Goal: Task Accomplishment & Management: Manage account settings

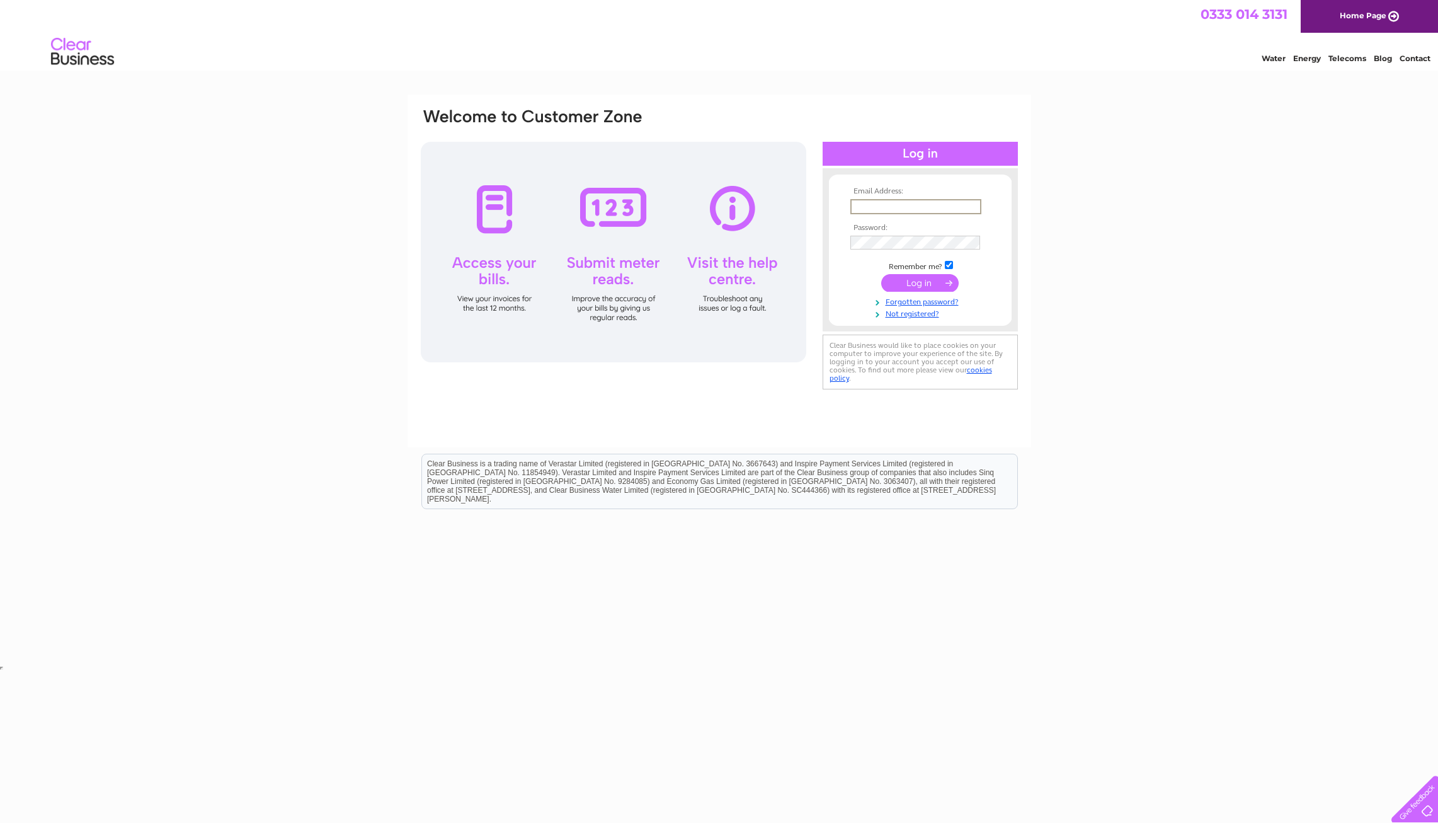
click at [919, 201] on input "text" at bounding box center [915, 206] width 131 height 15
type input "accounts@caldwellanddempster.co.uk"
click at [920, 282] on input "submit" at bounding box center [919, 282] width 77 height 18
click at [927, 283] on input "submit" at bounding box center [919, 282] width 77 height 18
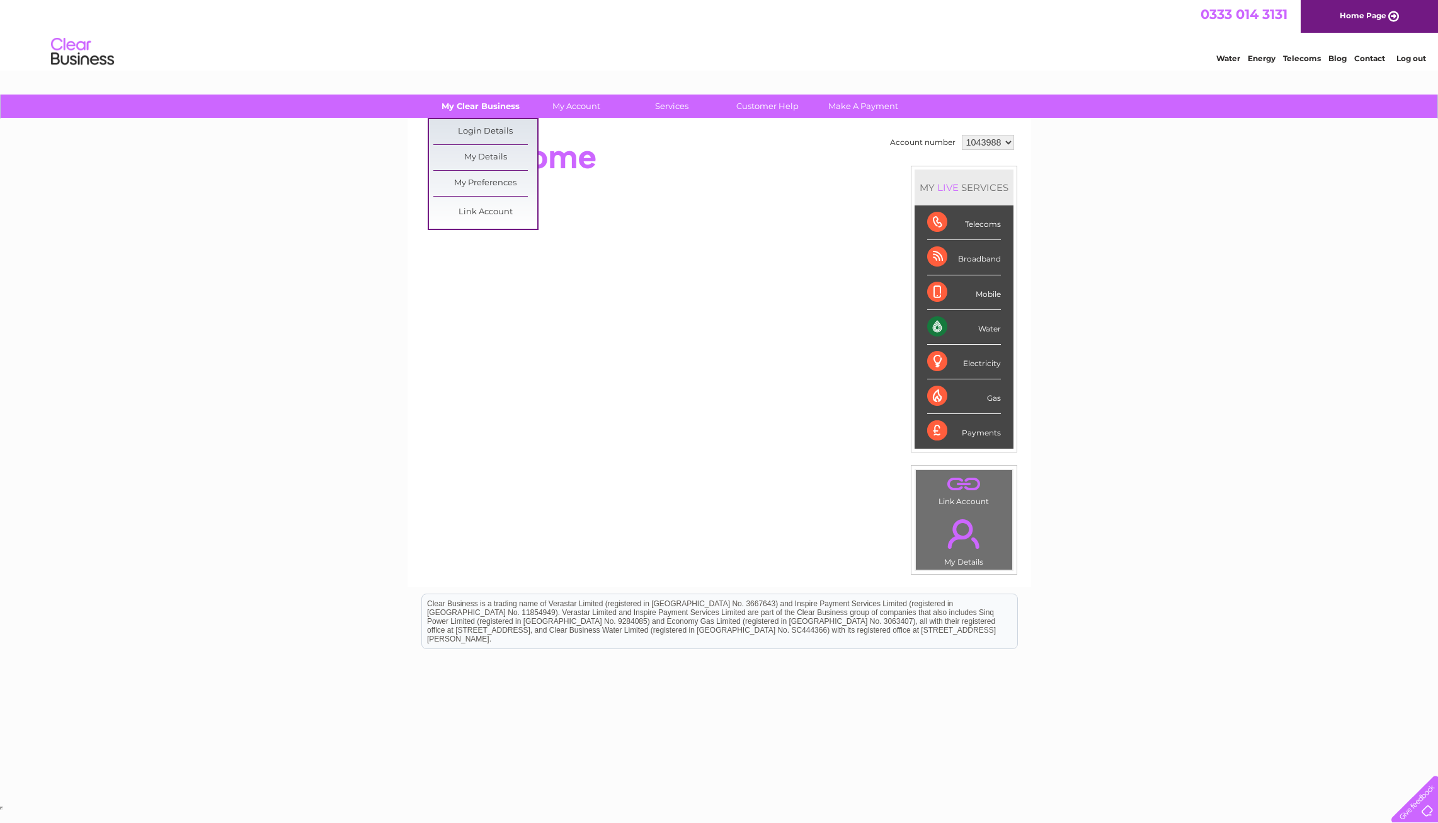
click at [471, 103] on link "My Clear Business" at bounding box center [480, 105] width 104 height 23
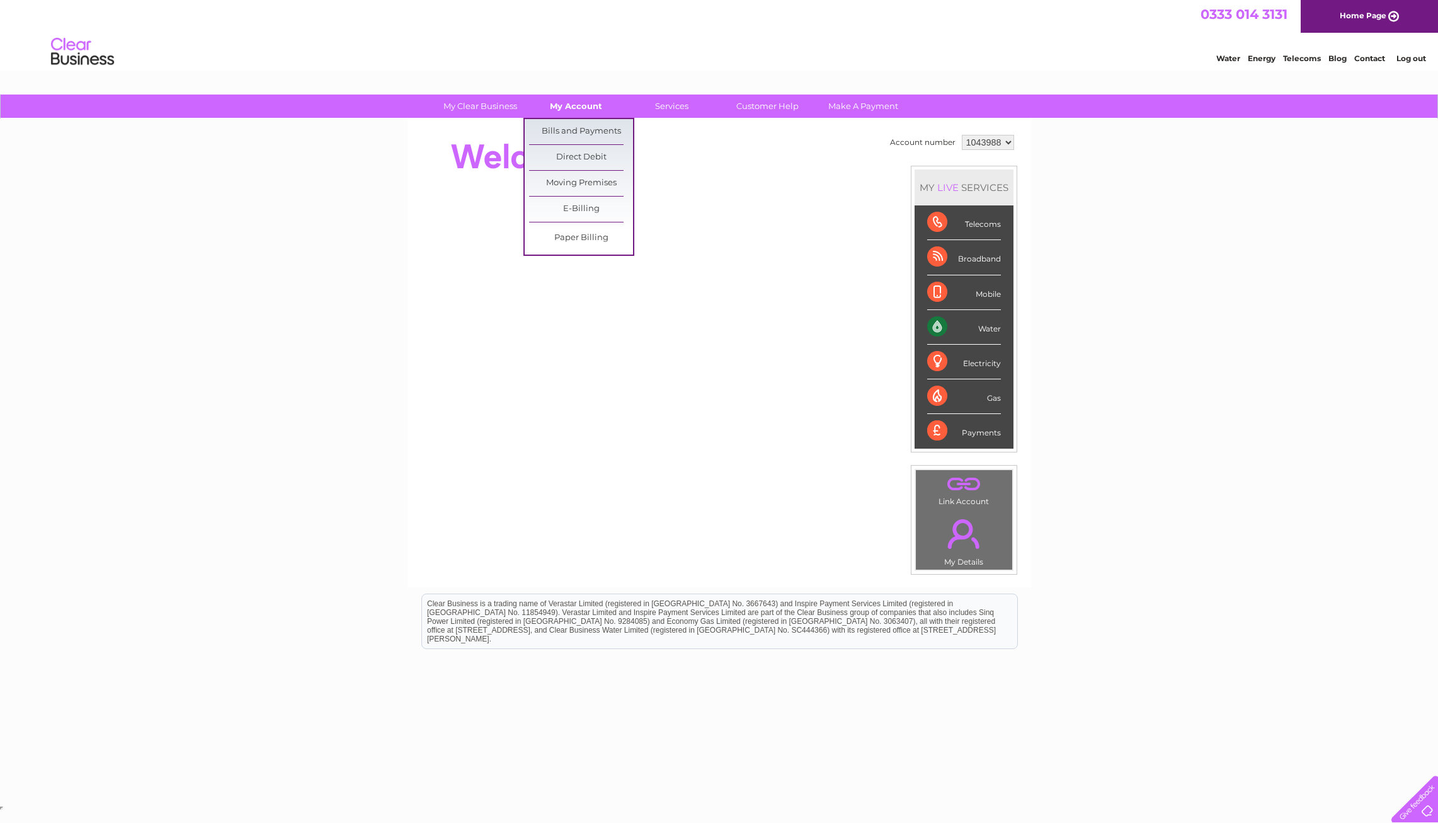
click at [569, 107] on link "My Account" at bounding box center [576, 105] width 104 height 23
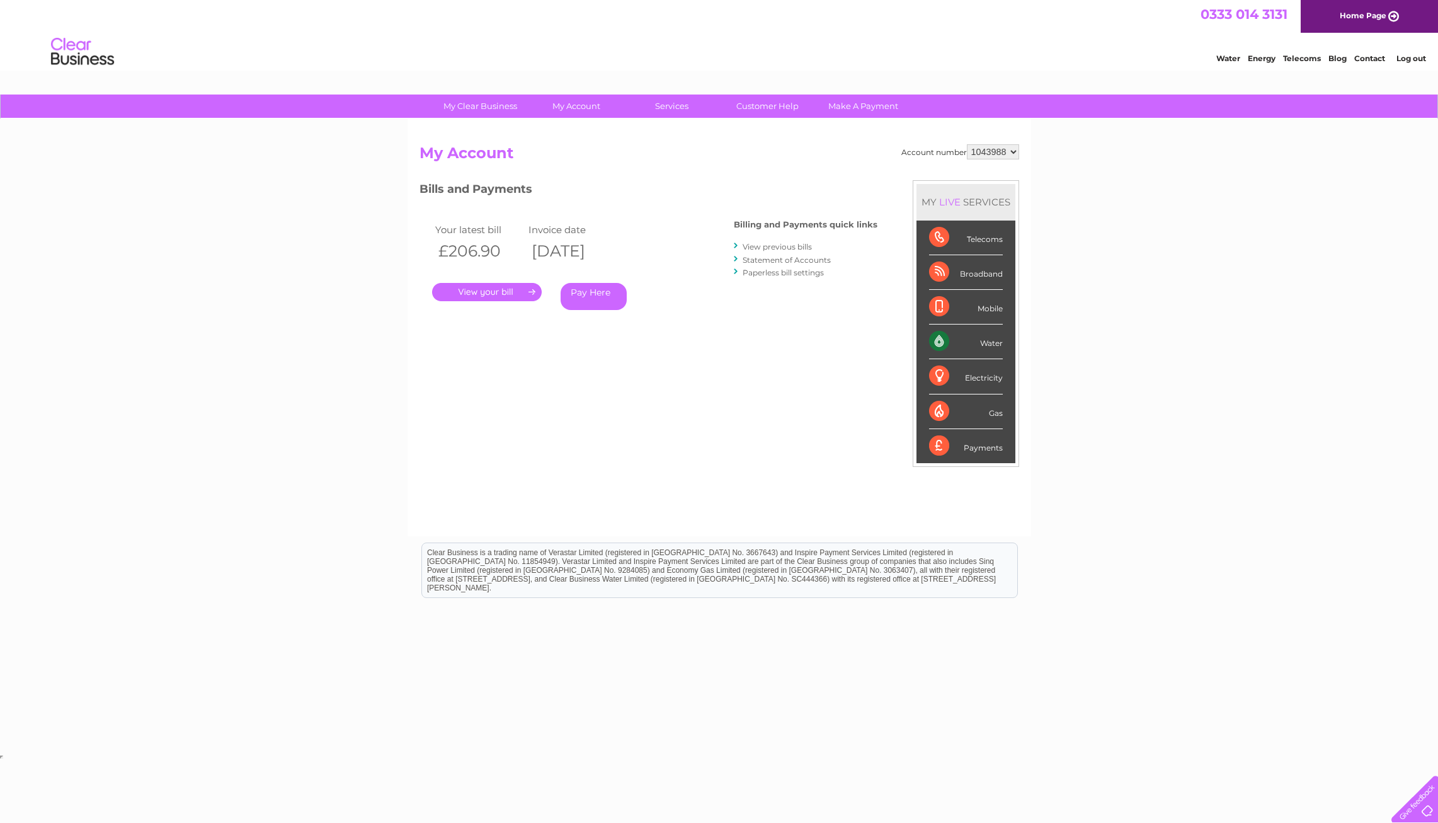
click at [493, 294] on link "." at bounding box center [487, 292] width 110 height 18
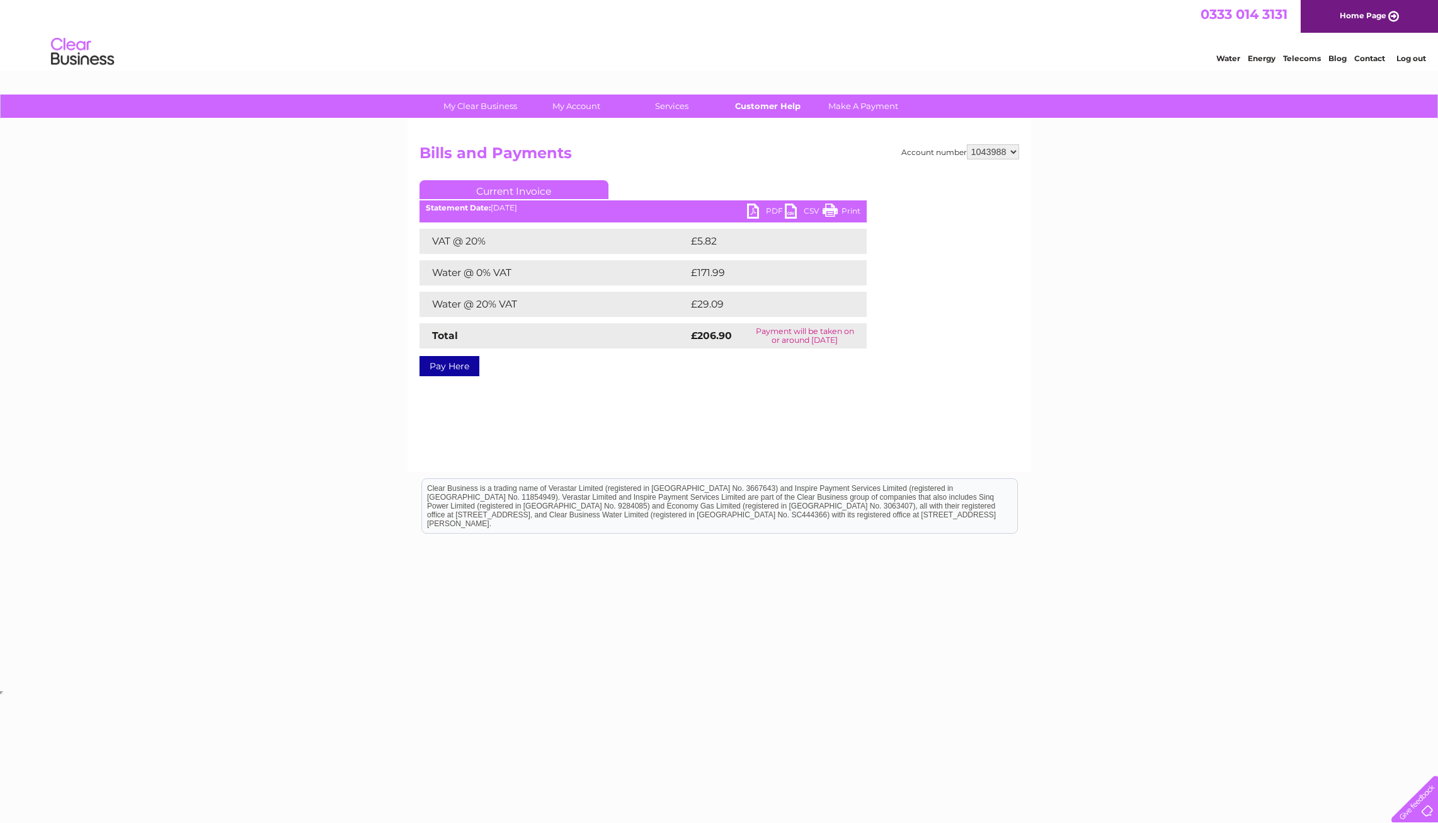
click at [771, 103] on link "Customer Help" at bounding box center [768, 105] width 104 height 23
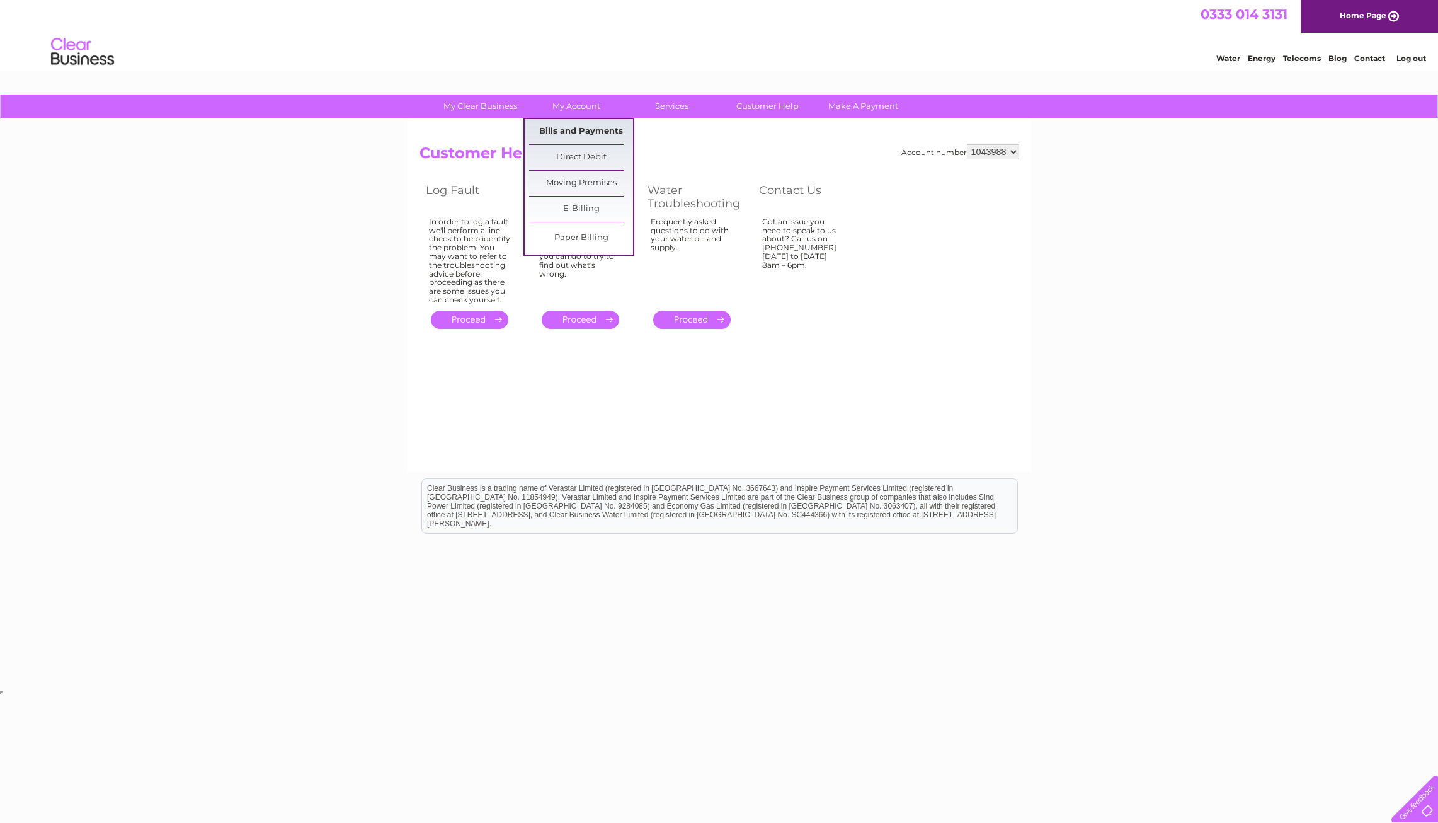
click at [583, 132] on link "Bills and Payments" at bounding box center [581, 131] width 104 height 25
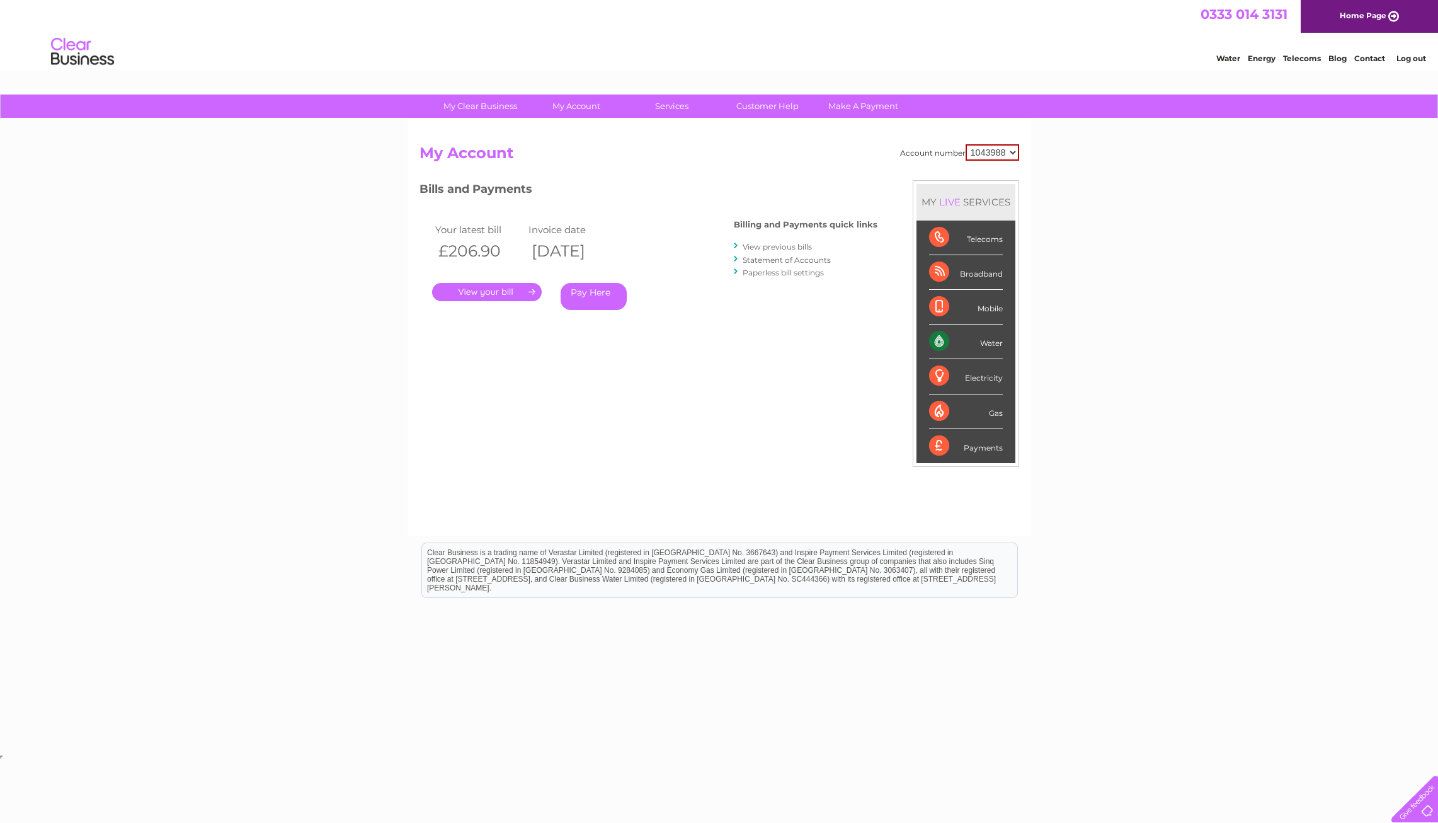
click at [780, 246] on link "View previous bills" at bounding box center [777, 246] width 69 height 9
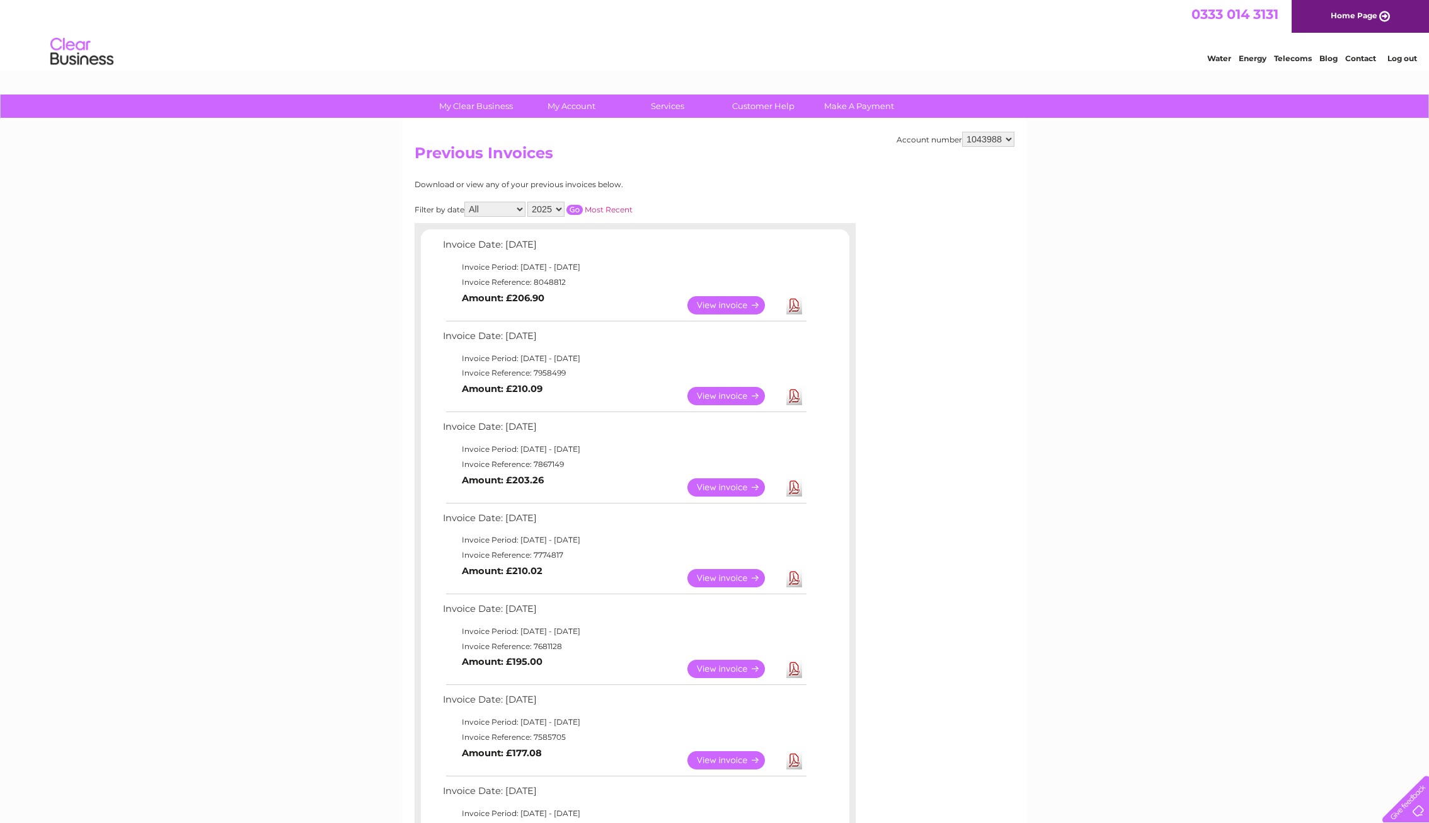
click at [557, 207] on select "2025 2024 2023 2022" at bounding box center [545, 209] width 37 height 15
select select "2022"
click at [528, 202] on select "2025 2024 2023 2022" at bounding box center [545, 209] width 37 height 15
click at [579, 210] on input "button" at bounding box center [574, 210] width 16 height 10
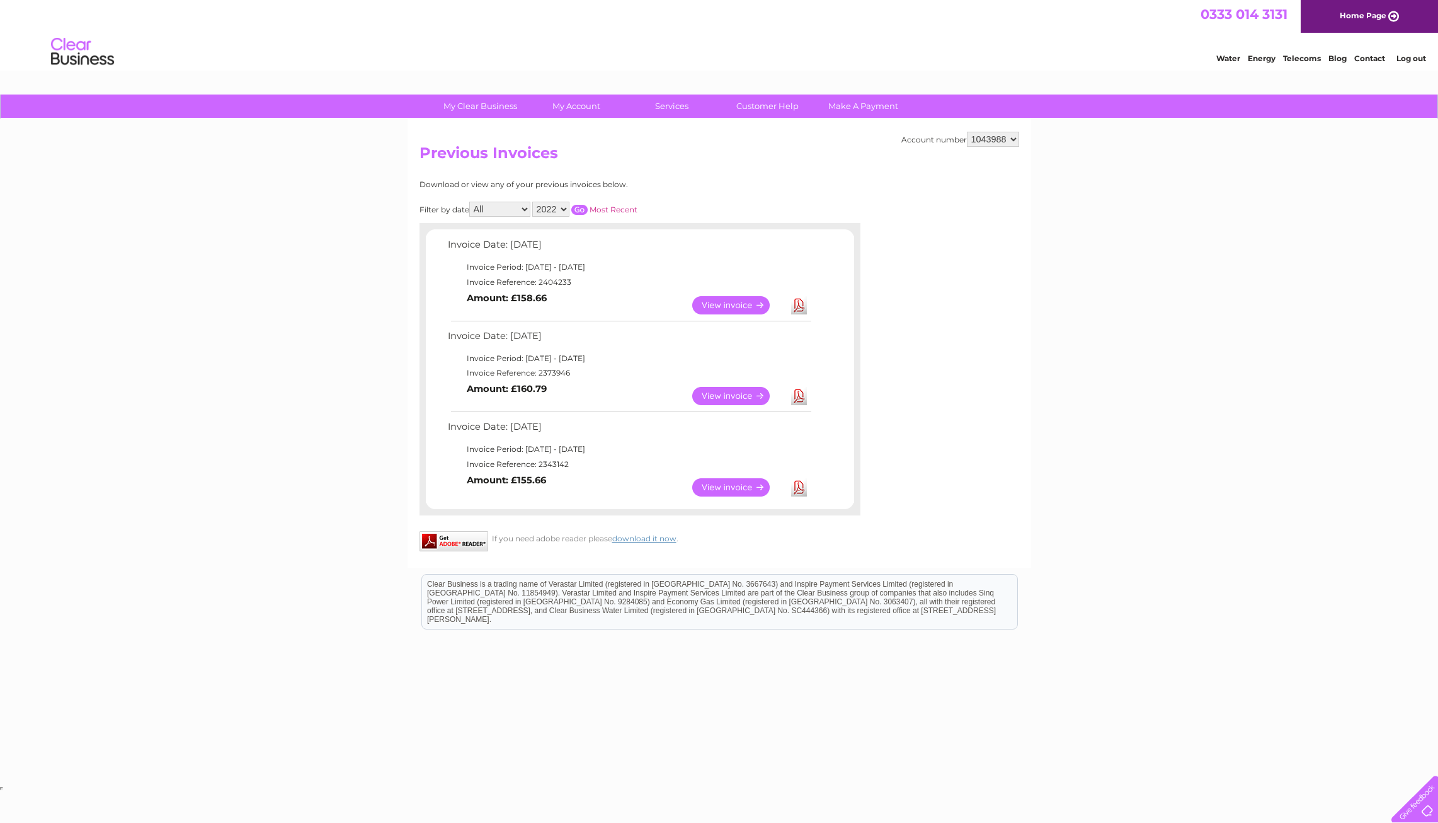
click at [720, 302] on link "View" at bounding box center [738, 305] width 93 height 18
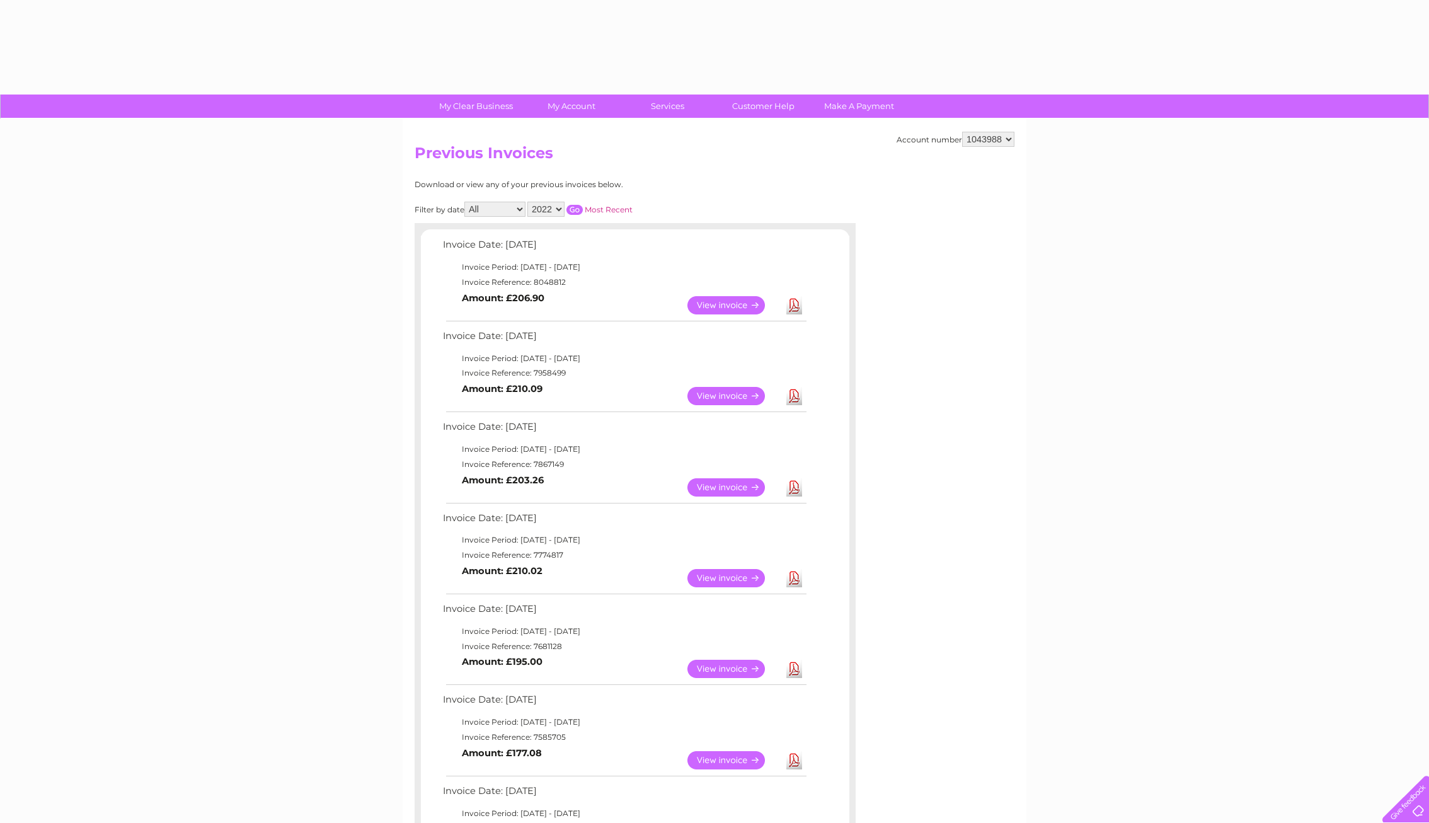
select select "2022"
click at [561, 205] on select "2025 2024 2023 2022" at bounding box center [545, 209] width 37 height 15
click at [576, 208] on input "button" at bounding box center [574, 210] width 16 height 10
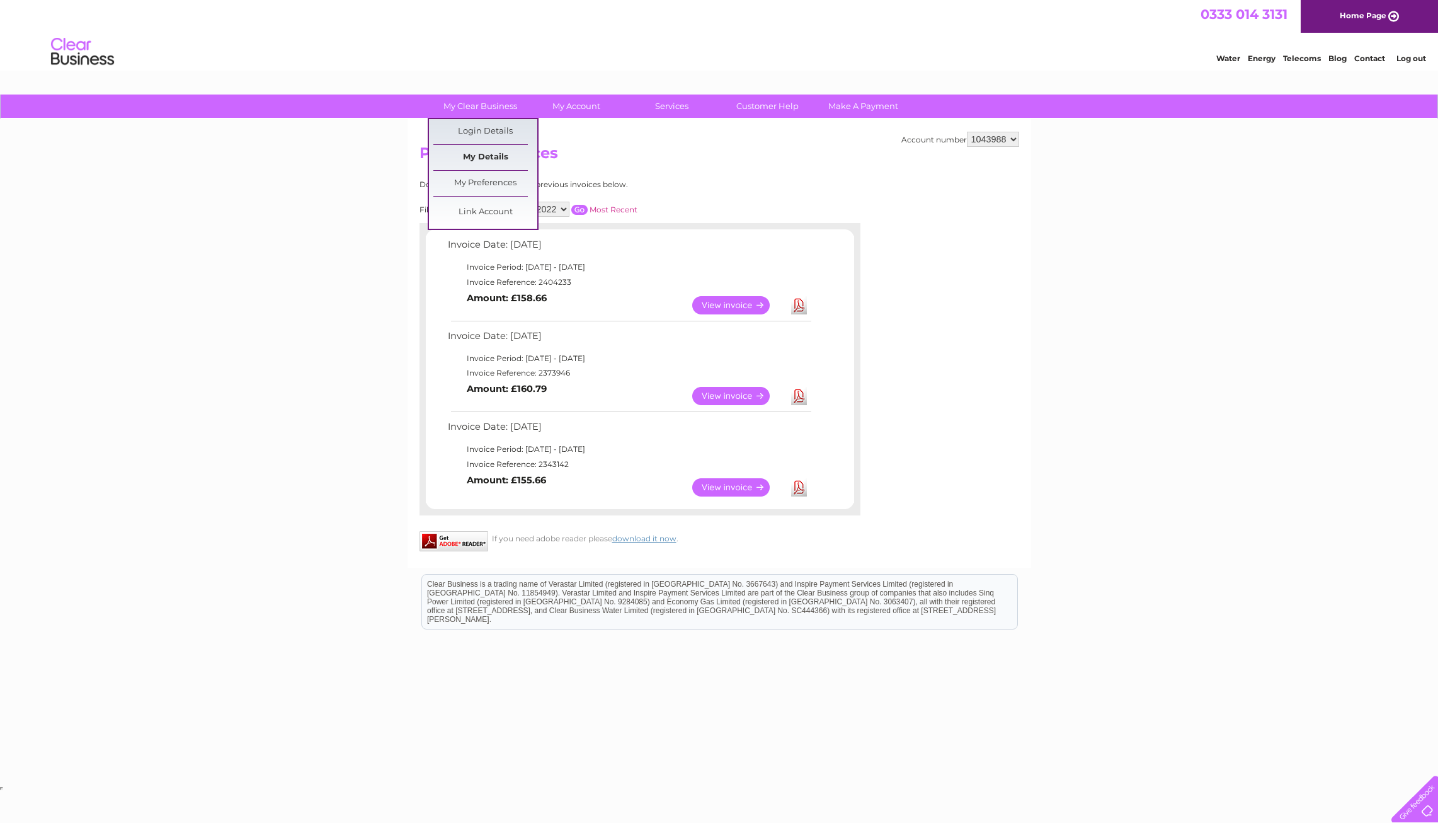
click at [489, 158] on link "My Details" at bounding box center [485, 157] width 104 height 25
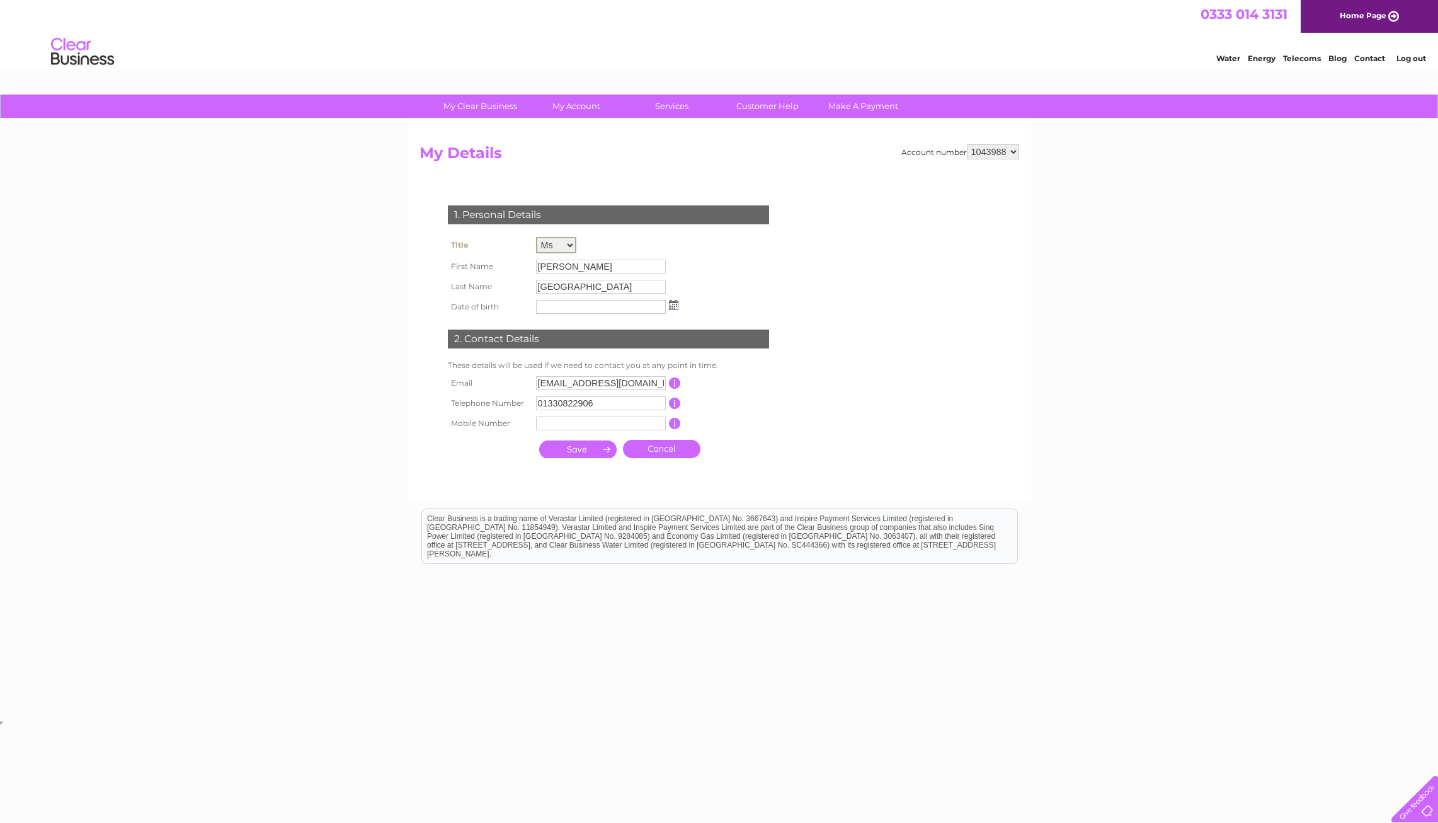
click at [570, 243] on select "Mr Mrs Ms Miss Dr Rev Prof Other" at bounding box center [556, 245] width 40 height 16
click at [536, 237] on select "Mr Mrs Ms Miss Dr Rev Prof Other" at bounding box center [556, 245] width 40 height 16
drag, startPoint x: 569, startPoint y: 268, endPoint x: 518, endPoint y: 268, distance: 51.0
click at [518, 268] on tr "First Name Carol" at bounding box center [563, 265] width 237 height 21
drag, startPoint x: 518, startPoint y: 268, endPoint x: 569, endPoint y: 265, distance: 51.1
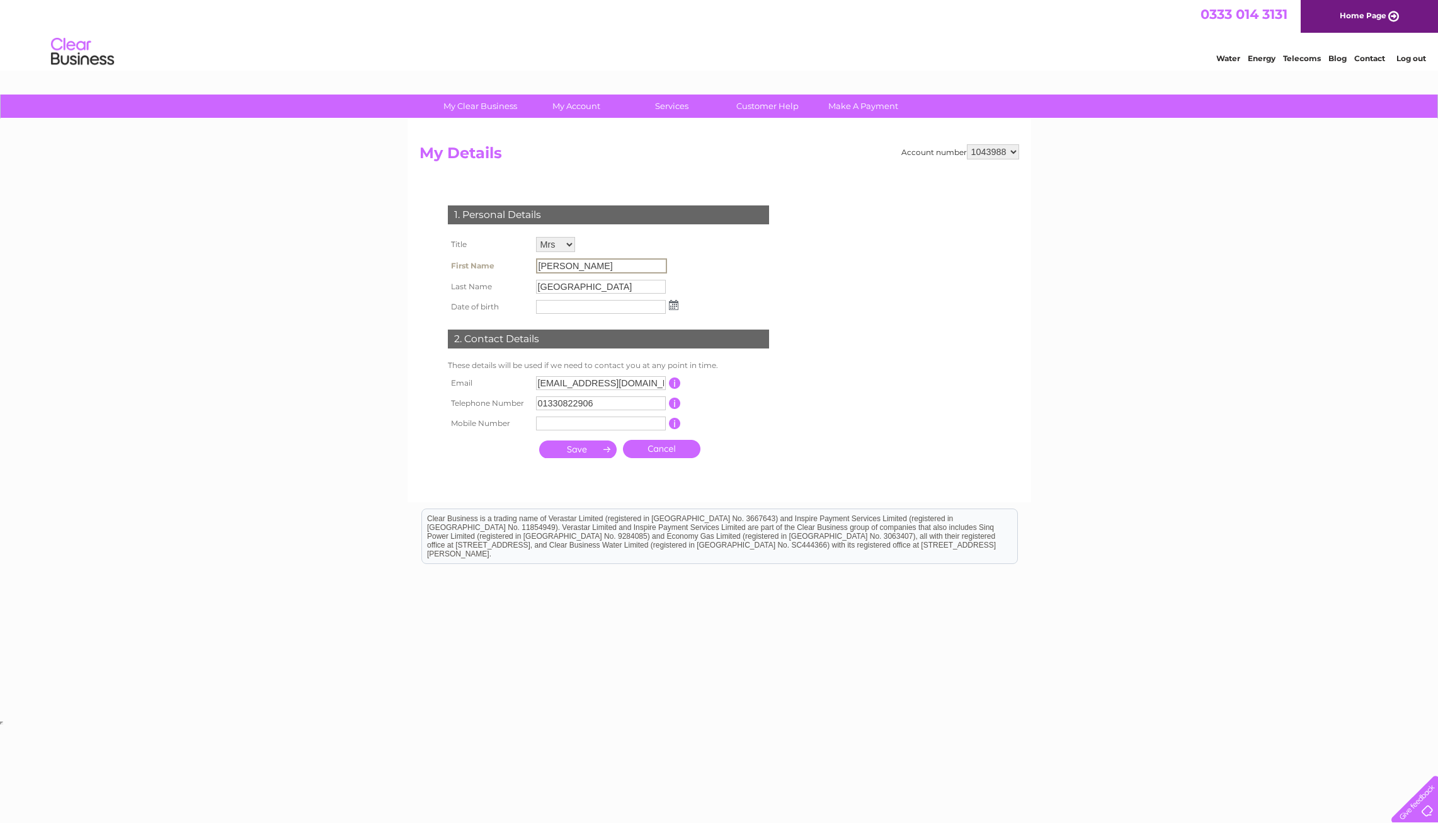
click at [569, 265] on input "Carol" at bounding box center [601, 265] width 131 height 15
drag, startPoint x: 571, startPoint y: 265, endPoint x: 523, endPoint y: 265, distance: 47.9
click at [523, 265] on tr "First Name Carol" at bounding box center [563, 265] width 237 height 21
drag, startPoint x: 767, startPoint y: 250, endPoint x: 729, endPoint y: 249, distance: 37.8
click at [767, 251] on div "1. Personal Details Title Mr Mrs Ms Miss Dr Rev Prof Other First Name Carol Las…" at bounding box center [610, 328] width 383 height 271
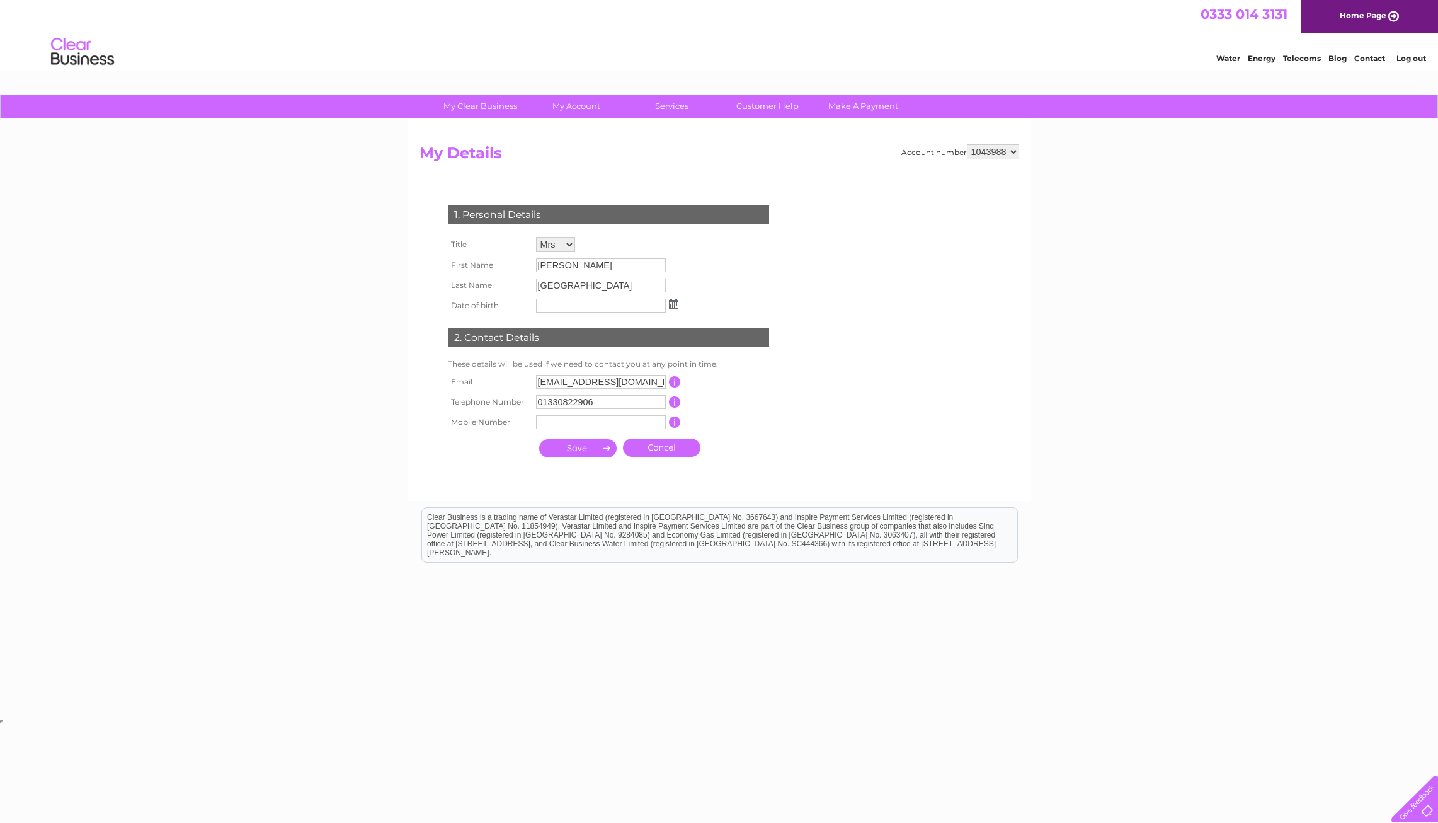
click at [569, 243] on select "Mr Mrs Ms Miss Dr Rev Prof Other" at bounding box center [555, 244] width 39 height 15
select select "Ms"
click at [536, 237] on select "Mr Mrs Ms Miss Dr Rev Prof Other" at bounding box center [556, 245] width 40 height 16
click at [745, 260] on div "1. Personal Details Title Mr Mrs Ms Miss Dr Rev Prof Other First Name Carol Las…" at bounding box center [610, 328] width 383 height 271
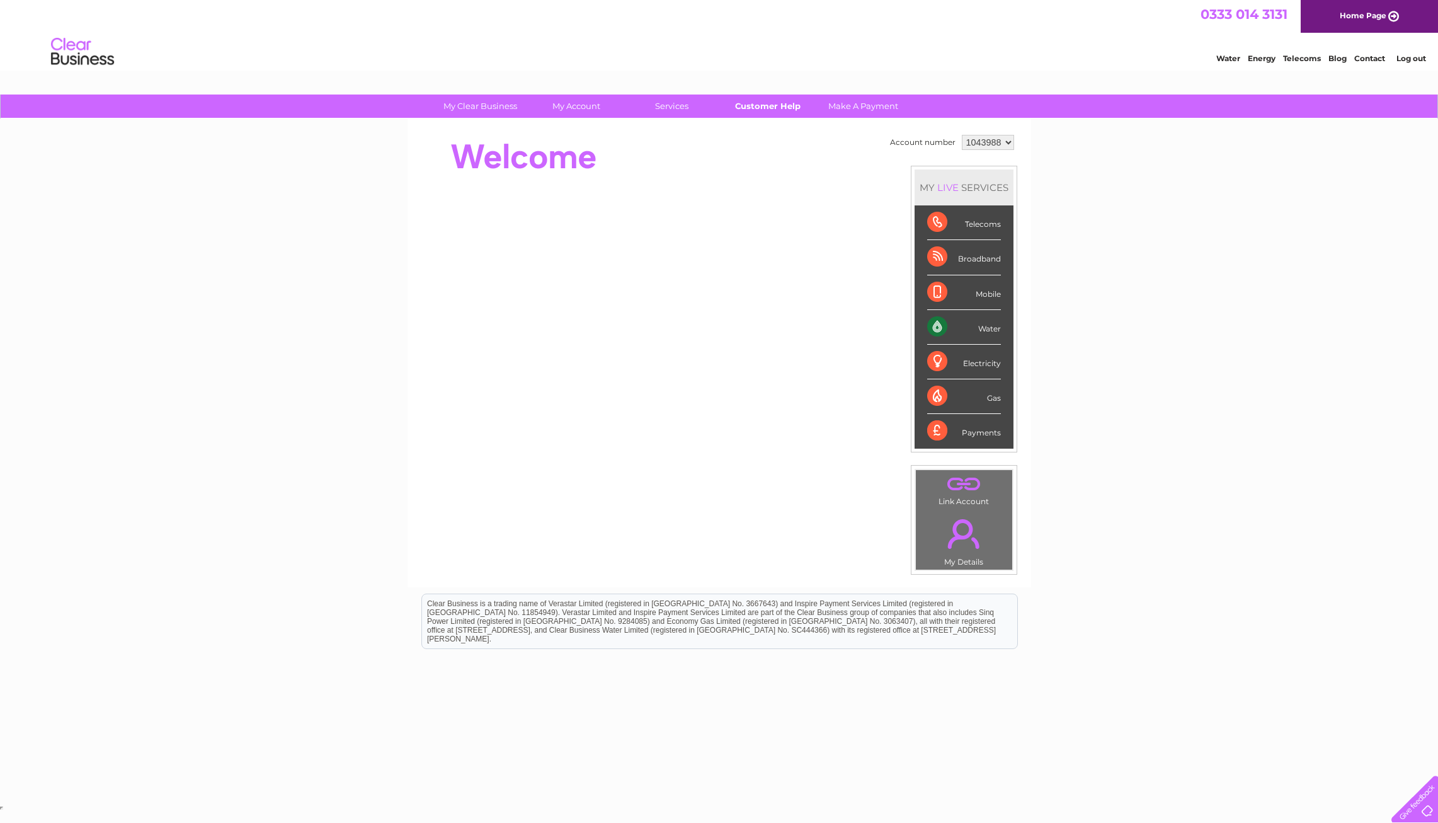
click at [764, 107] on link "Customer Help" at bounding box center [768, 105] width 104 height 23
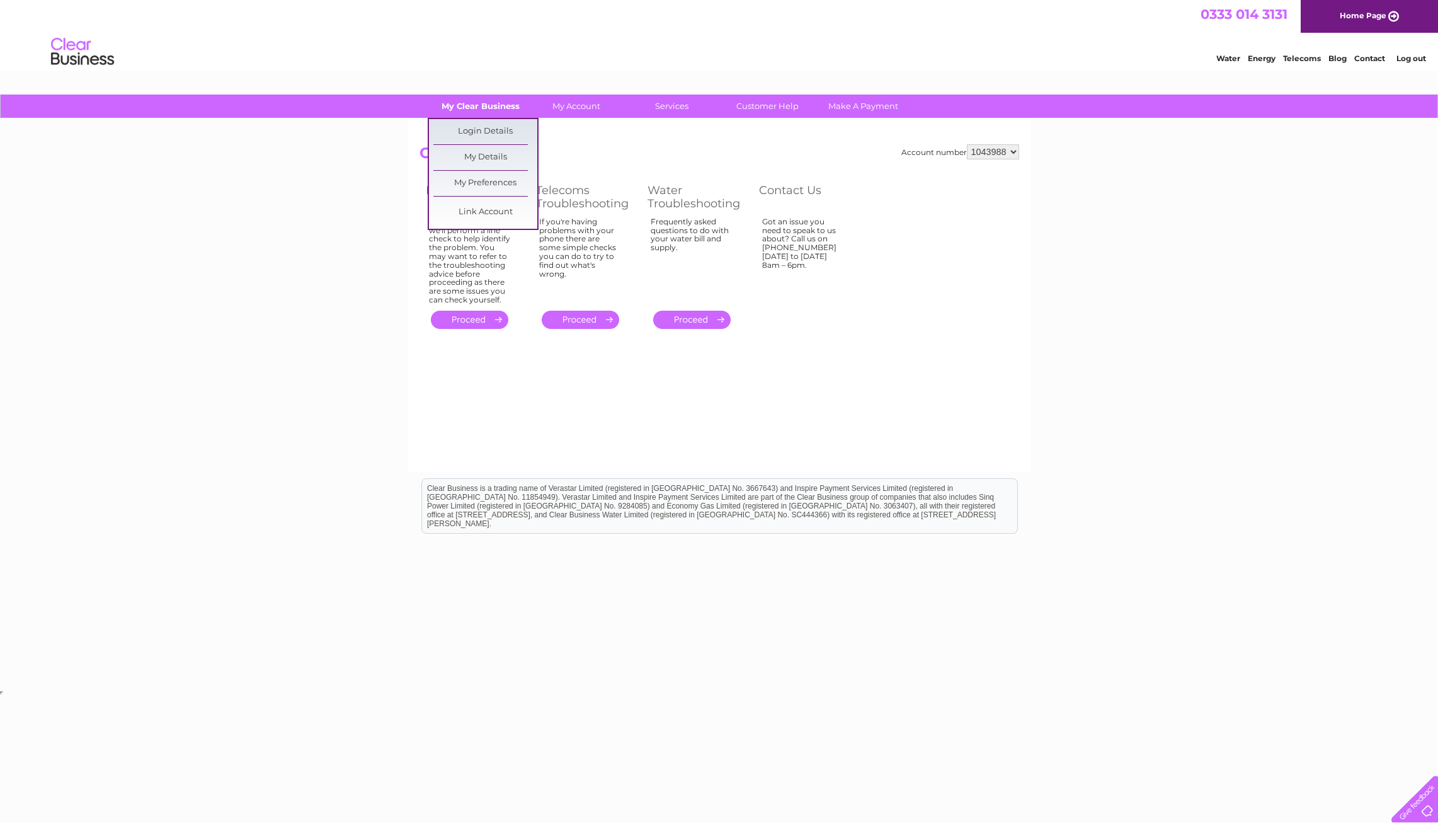
click at [483, 107] on link "My Clear Business" at bounding box center [480, 105] width 104 height 23
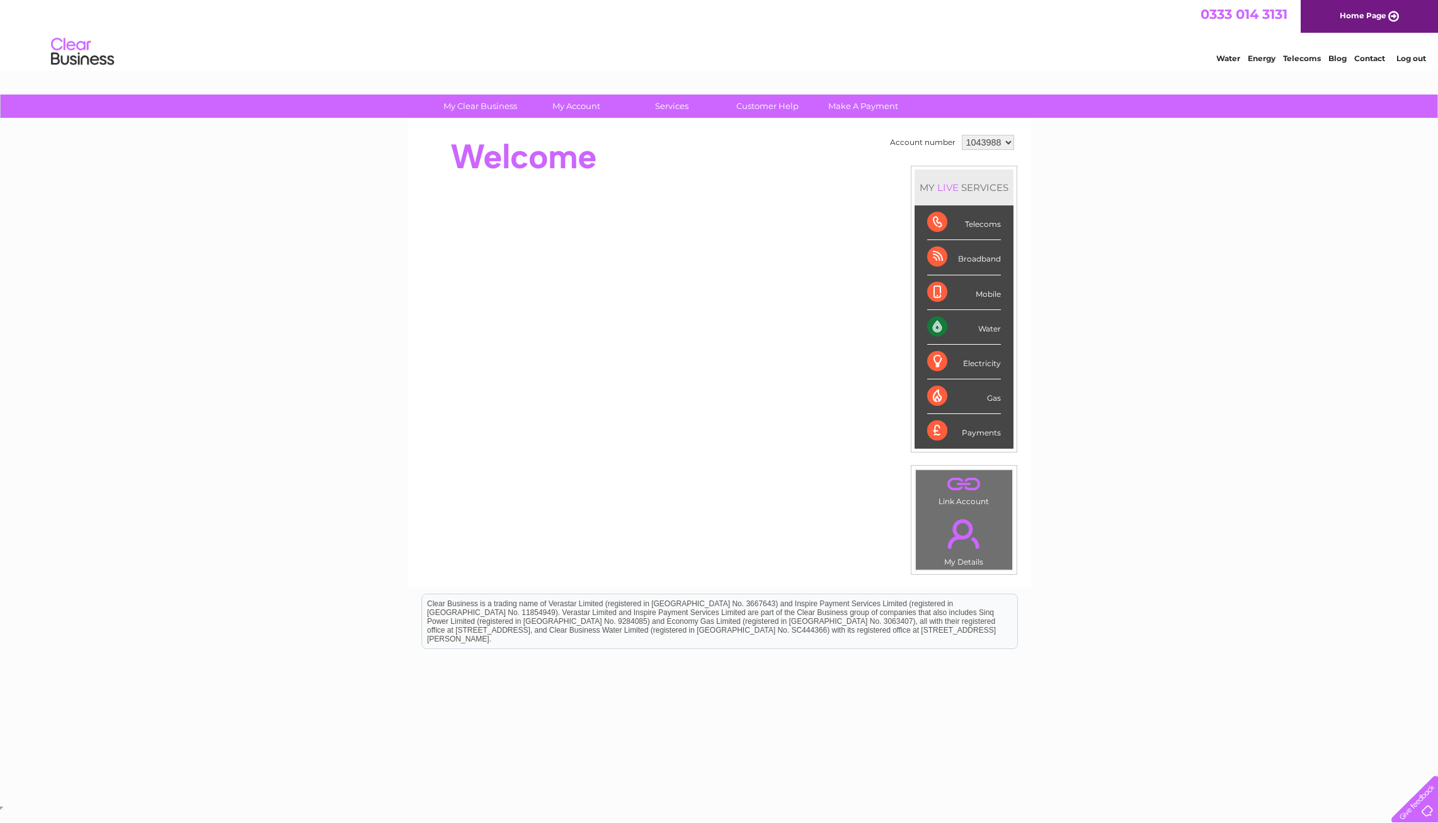
click at [1008, 139] on select "1043988" at bounding box center [988, 142] width 52 height 15
